Goal: Information Seeking & Learning: Understand process/instructions

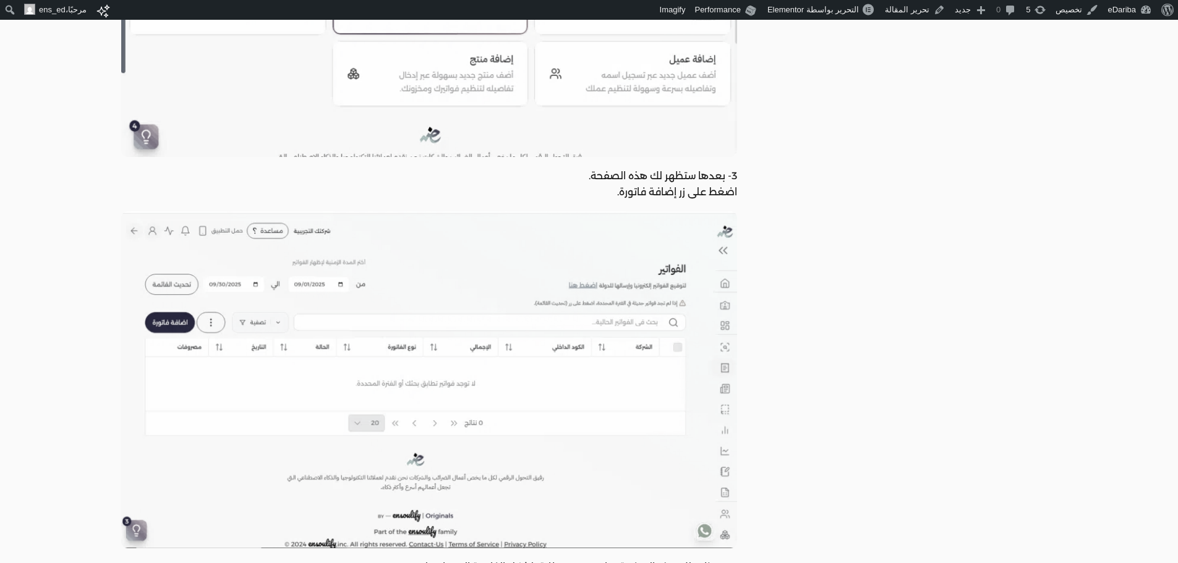
scroll to position [690, 0]
click at [736, 176] on p "3- بعدها ستظهر لك هذه الصفحة." at bounding box center [429, 176] width 616 height 16
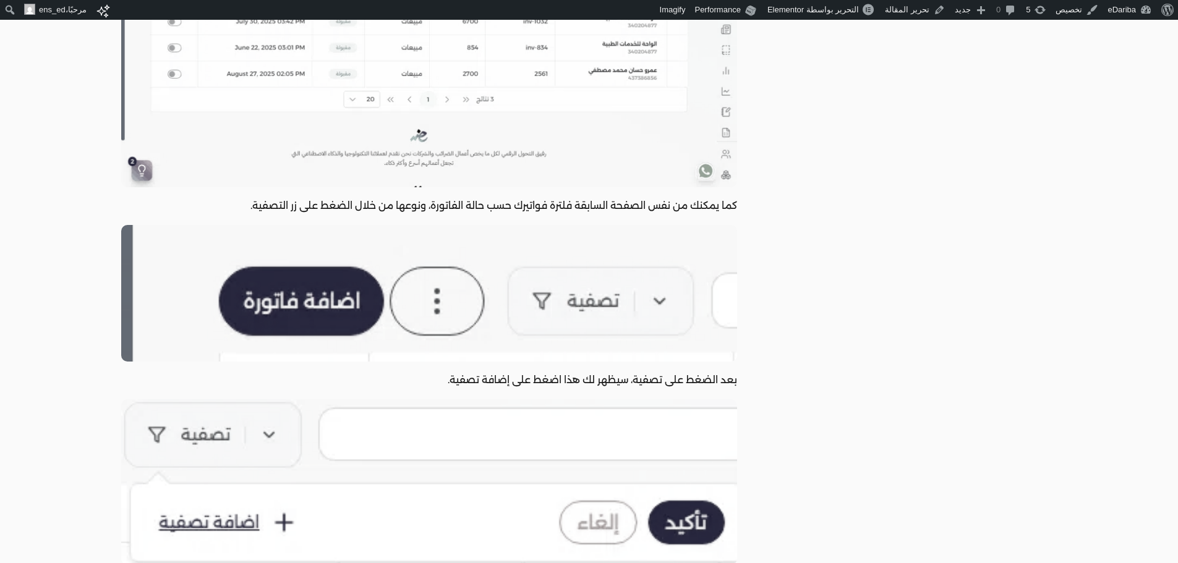
scroll to position [13572, 0]
